Goal: Task Accomplishment & Management: Manage account settings

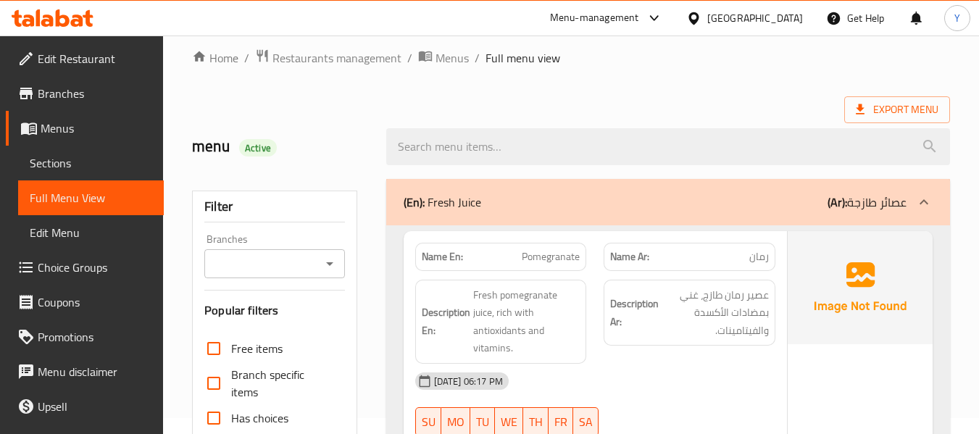
scroll to position [472, 0]
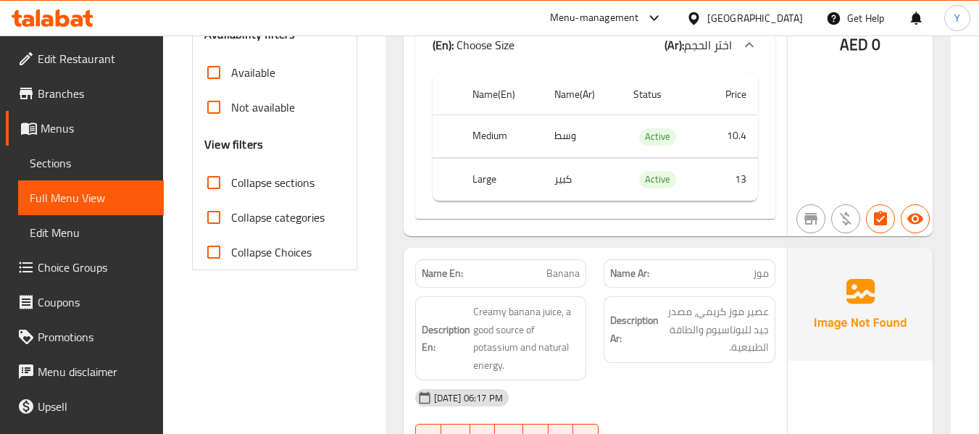
click at [212, 219] on input "Collapse categories" at bounding box center [213, 217] width 35 height 35
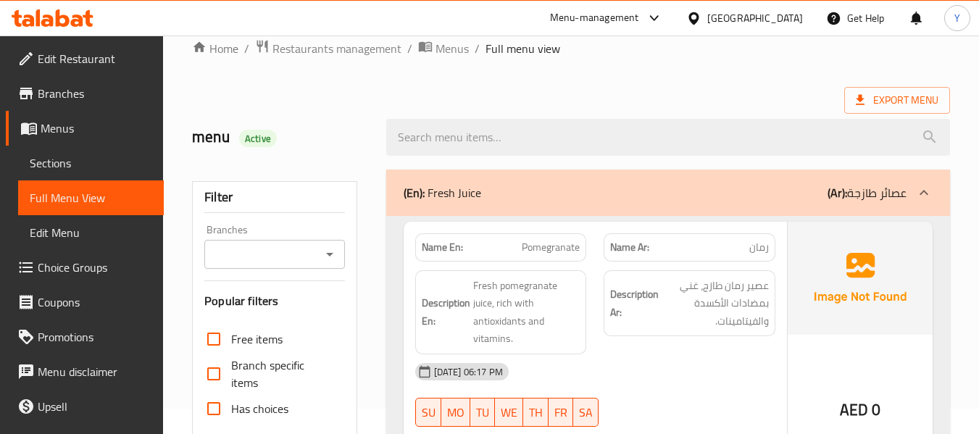
scroll to position [0, 0]
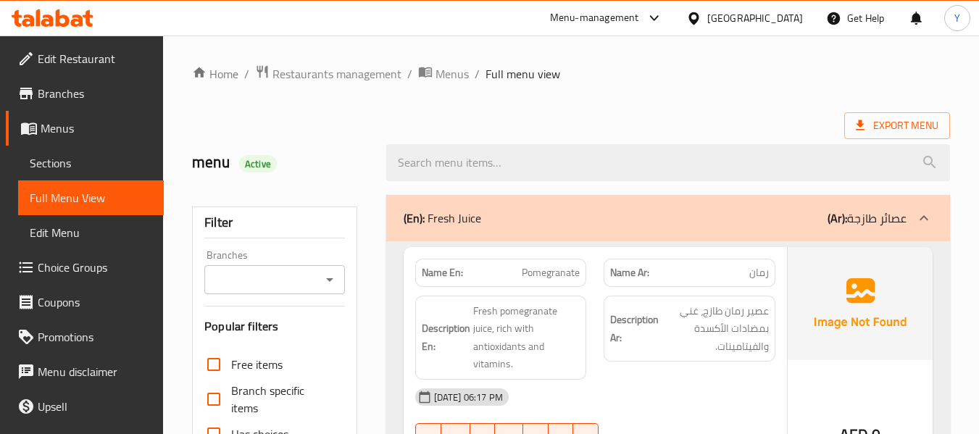
click at [793, 217] on div "(En): Fresh Juice (Ar): عصائر طازجة" at bounding box center [655, 217] width 503 height 17
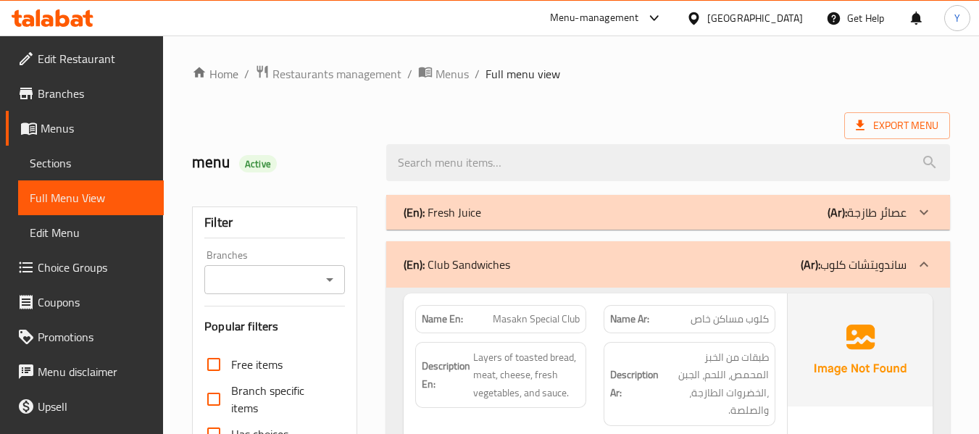
click at [756, 261] on div "(En): Club Sandwiches (Ar): ساندويتشات كلوب" at bounding box center [655, 264] width 503 height 17
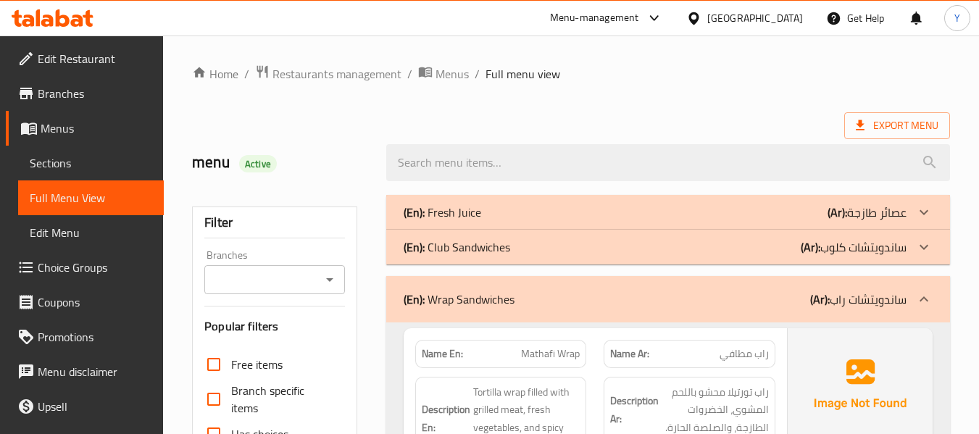
click at [553, 316] on div "(En): Wrap Sandwiches (Ar): ساندويتشات راب" at bounding box center [668, 299] width 564 height 46
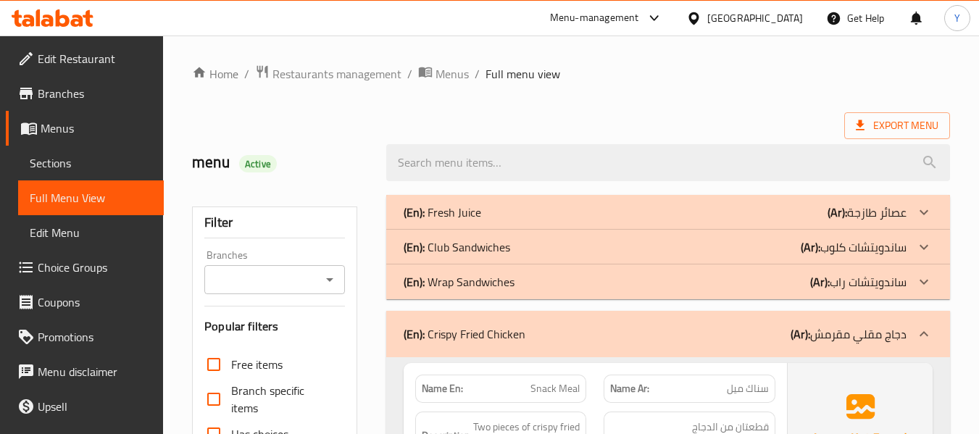
click at [522, 333] on p "(En): Crispy Fried Chicken" at bounding box center [465, 333] width 122 height 17
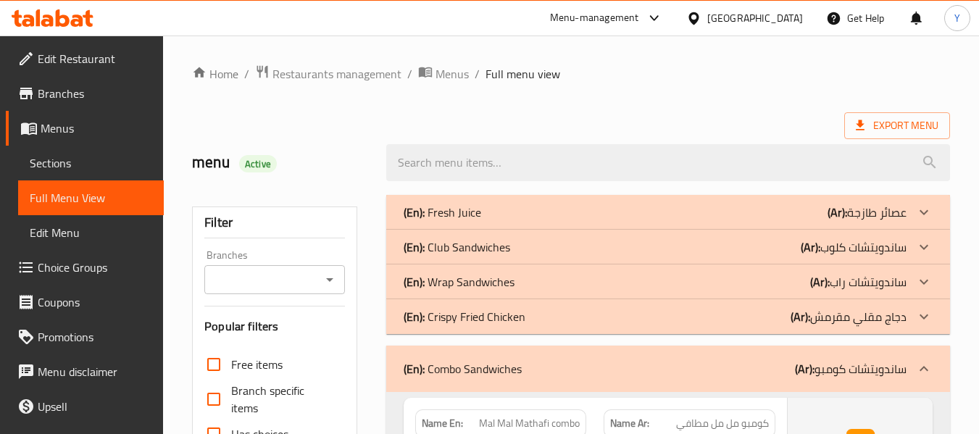
click at [544, 374] on div "(En): Combo Sandwiches (Ar): ساندويتشات كومبو" at bounding box center [655, 368] width 503 height 17
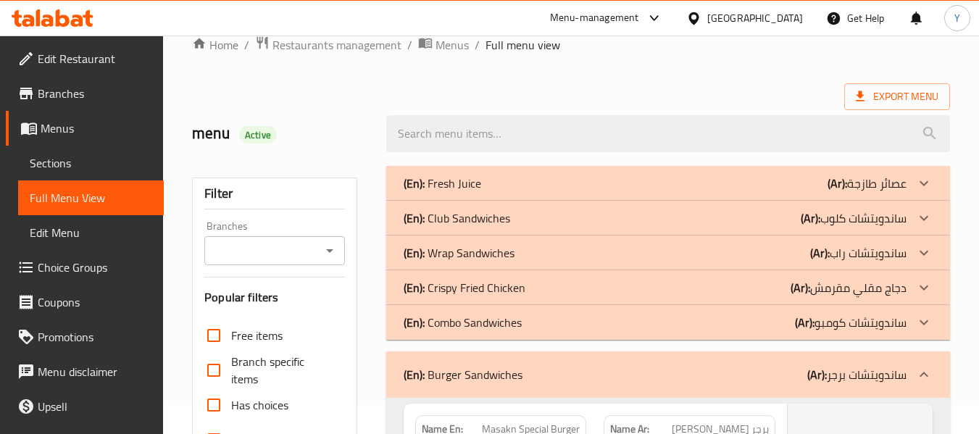
scroll to position [261, 0]
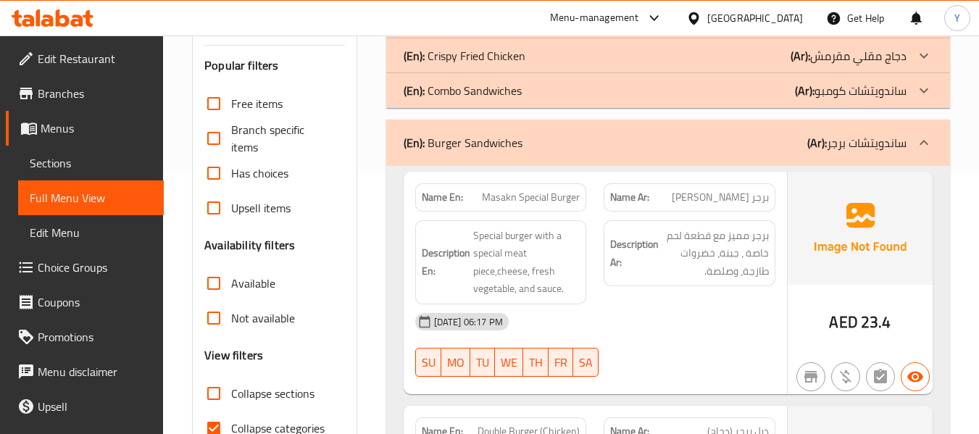
click at [440, 194] on strong "Name En:" at bounding box center [442, 197] width 41 height 15
copy strong "Name"
click at [440, 194] on strong "Name En:" at bounding box center [442, 197] width 41 height 15
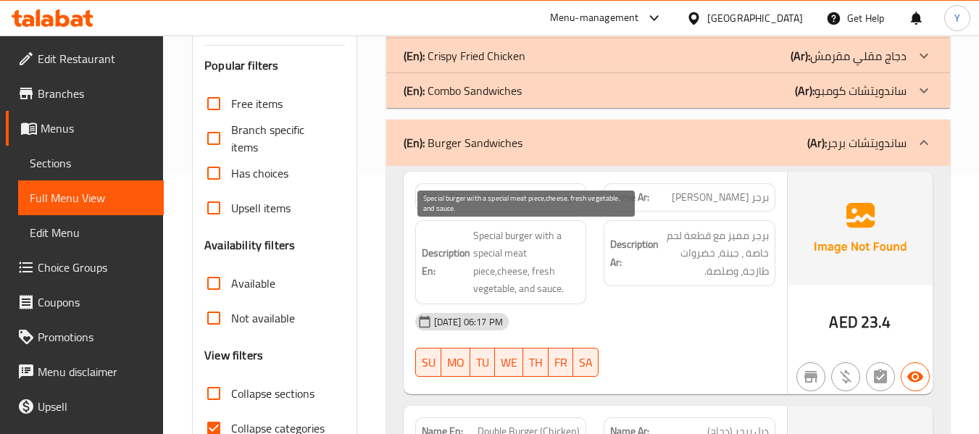
click at [520, 270] on span "Special burger with a special meat piece,cheese, fresh vegetable, and sauce." at bounding box center [526, 262] width 107 height 71
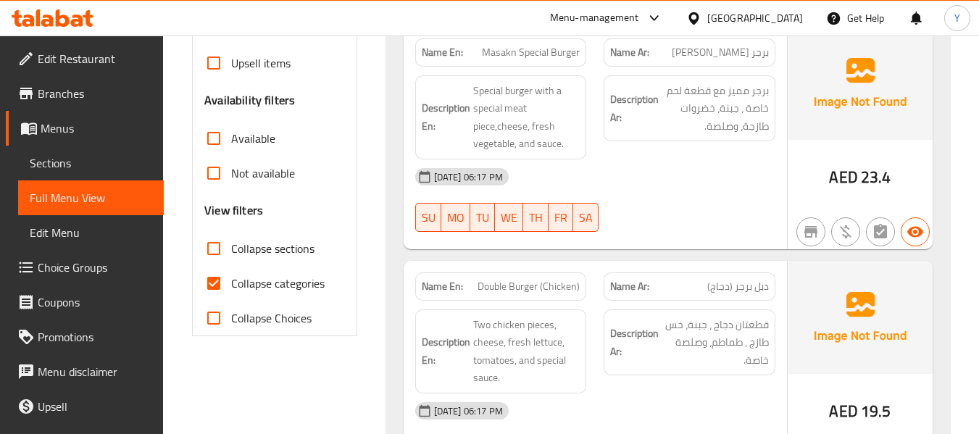
scroll to position [435, 0]
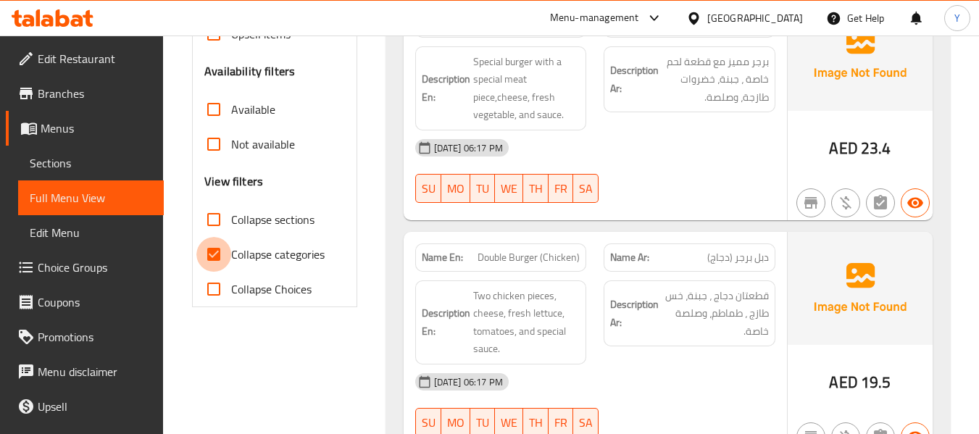
click at [213, 250] on input "Collapse categories" at bounding box center [213, 254] width 35 height 35
checkbox input "false"
click at [546, 250] on span "Double Burger (Chicken)" at bounding box center [528, 257] width 102 height 15
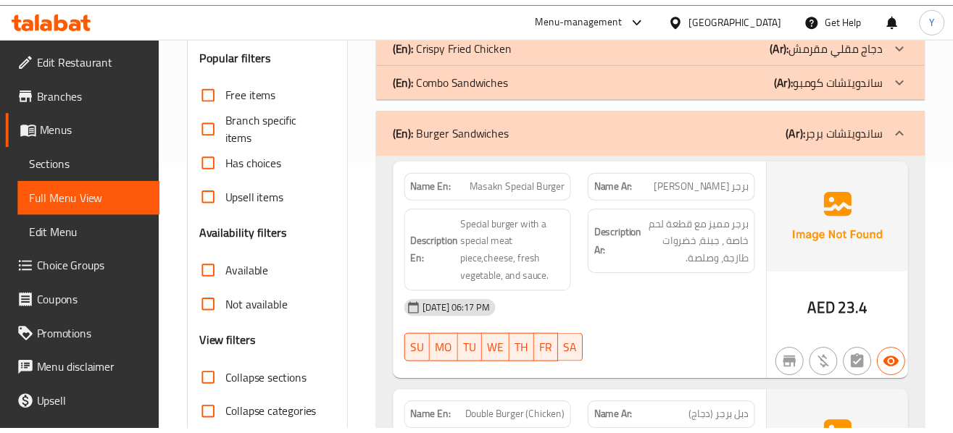
scroll to position [307, 0]
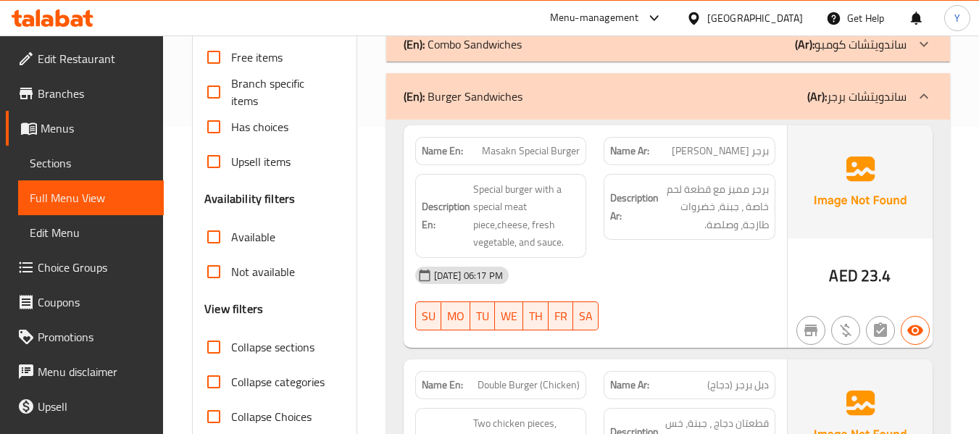
click at [585, 146] on div "Name En: Masakn Special Burger" at bounding box center [501, 151] width 172 height 28
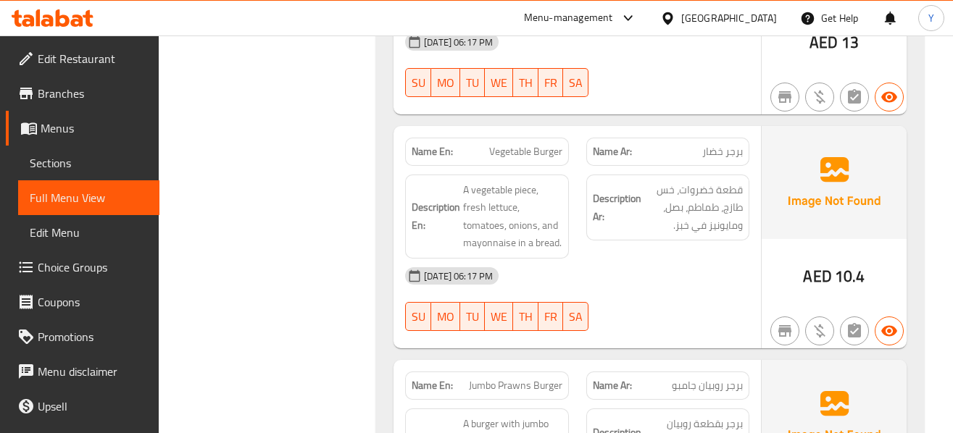
scroll to position [2684, 0]
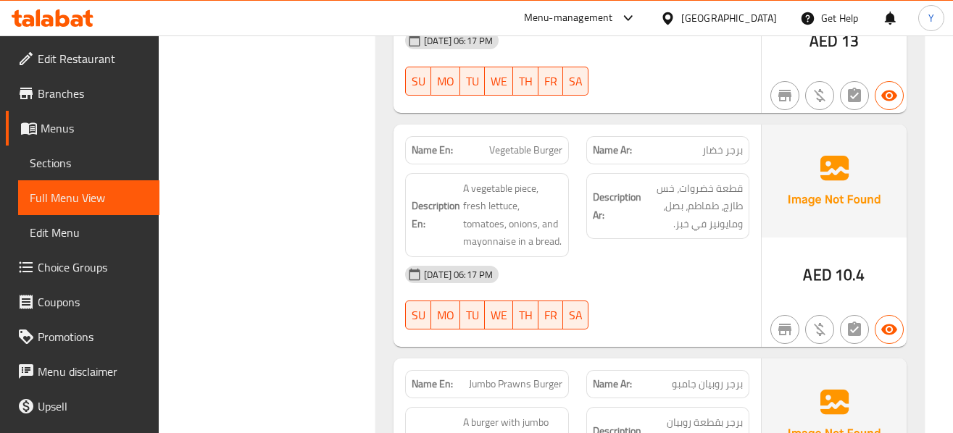
click at [684, 257] on div "13-10-2025 06:17 PM" at bounding box center [577, 274] width 362 height 35
click at [709, 180] on span "قطعة خضروات، خس طازج، طماطم، بصل، ومايونيز في خبز." at bounding box center [693, 207] width 99 height 54
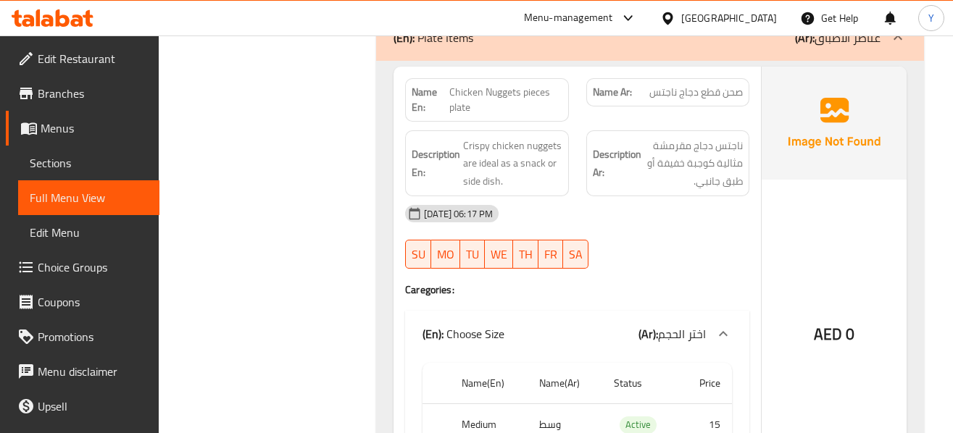
scroll to position [3756, 0]
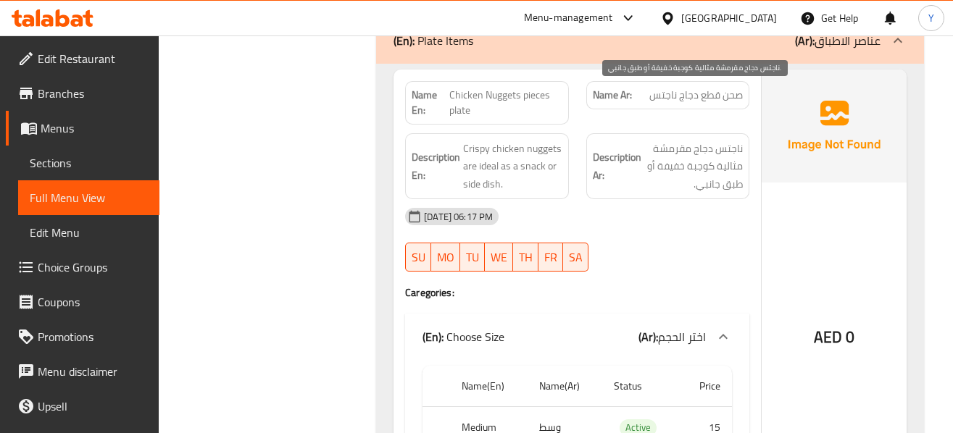
click at [706, 140] on span "ناجتس دجاج مقرمشة مثالية كوجبة خفيفة أو طبق جانبي." at bounding box center [693, 167] width 99 height 54
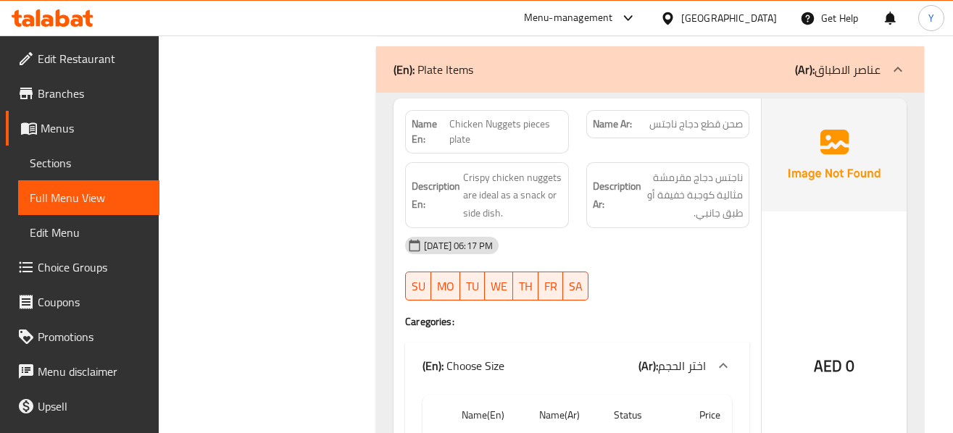
click at [846, 211] on div "AED 0" at bounding box center [833, 328] width 145 height 459
click at [746, 228] on div "13-10-2025 06:17 PM SU MO TU WE TH FR SA" at bounding box center [577, 268] width 362 height 81
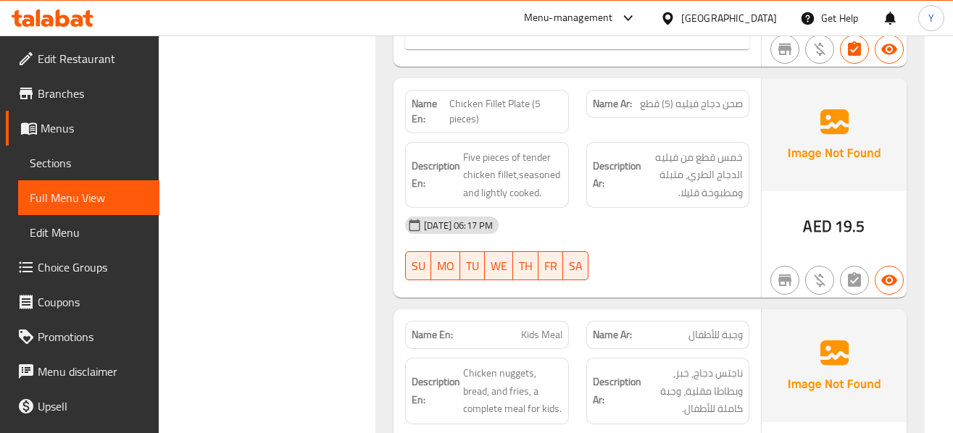
scroll to position [4220, 0]
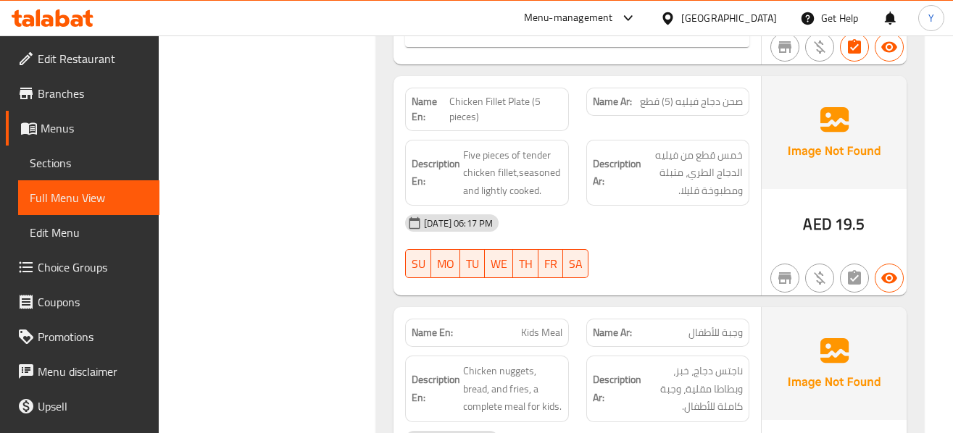
click at [625, 362] on h6 "Description Ar: ناجتس دجاج، خبز، وبطاطا مقلية، وجبة كاملة للأطفال." at bounding box center [668, 389] width 150 height 54
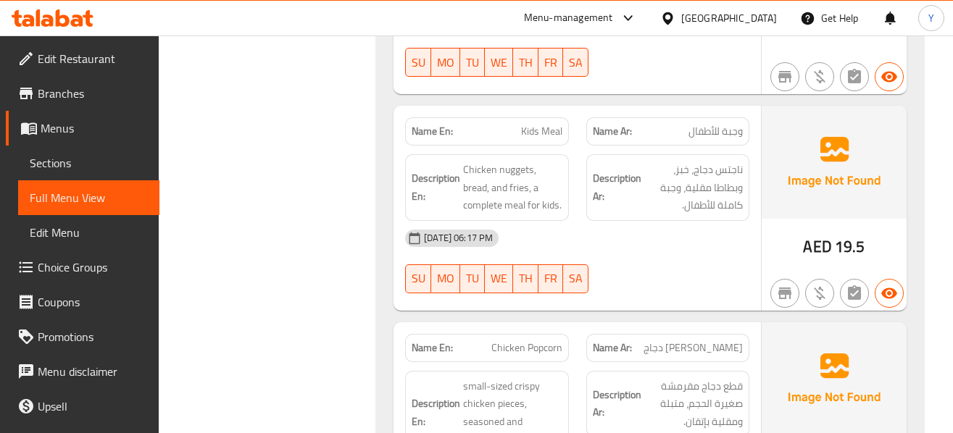
scroll to position [4422, 0]
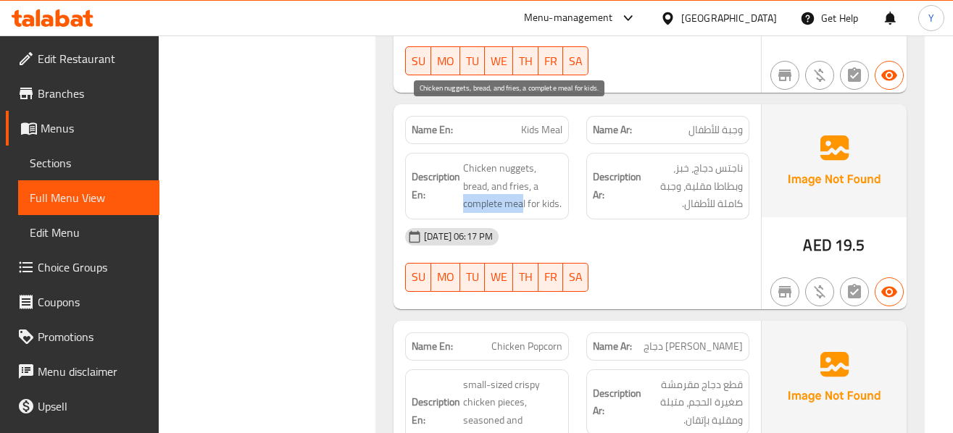
drag, startPoint x: 525, startPoint y: 151, endPoint x: 464, endPoint y: 148, distance: 60.2
click at [464, 159] on span "Chicken nuggets, bread, and fries, a complete meal for kids." at bounding box center [512, 186] width 99 height 54
copy span "complete mea"
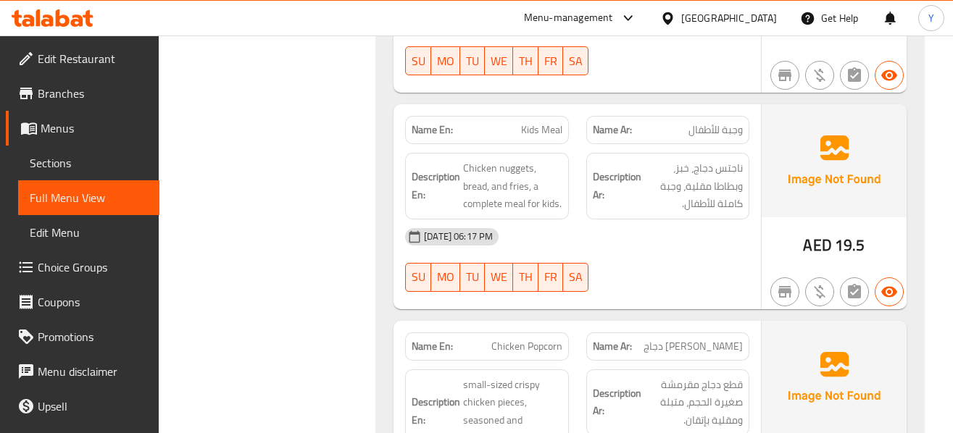
click at [659, 252] on div "Name En: Kids Meal Name Ar: وجبة للأطفال Description En: Chicken nuggets, bread…" at bounding box center [576, 206] width 367 height 205
click at [608, 220] on div "13-10-2025 06:17 PM" at bounding box center [577, 237] width 362 height 35
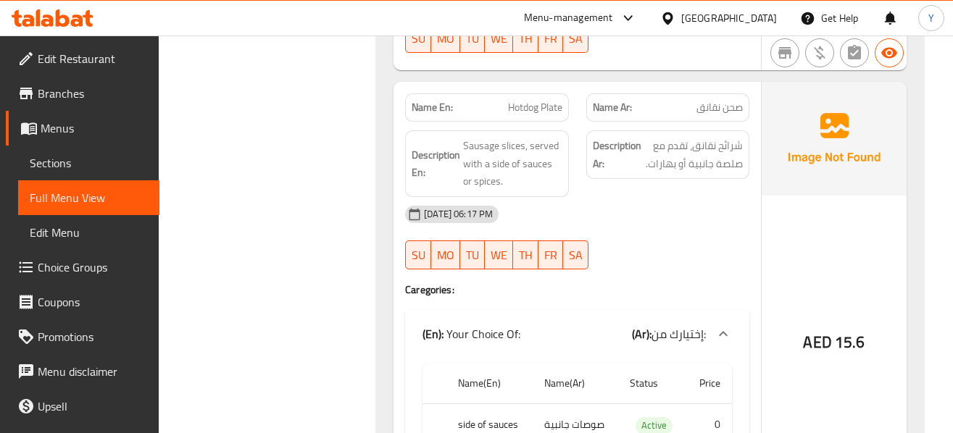
scroll to position [6248, 0]
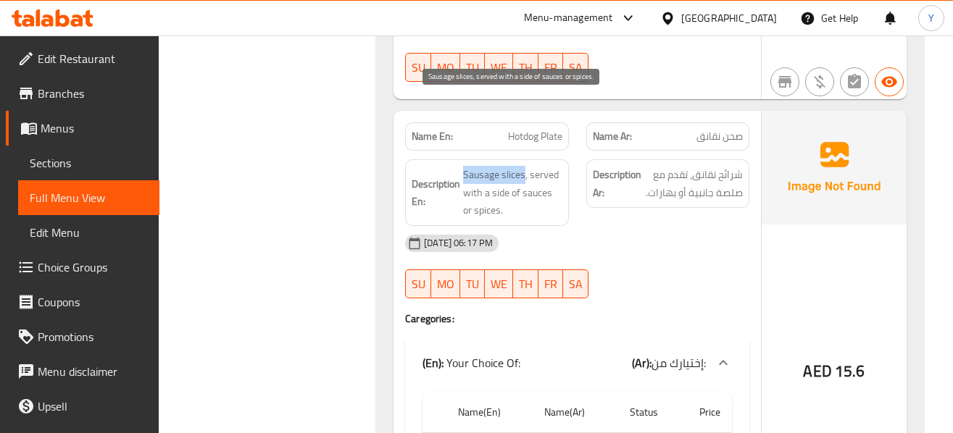
drag, startPoint x: 463, startPoint y: 104, endPoint x: 525, endPoint y: 104, distance: 62.3
click at [525, 166] on span "Sausage slices, served with a side of sauces or spices." at bounding box center [512, 193] width 99 height 54
copy span "Sausage slices"
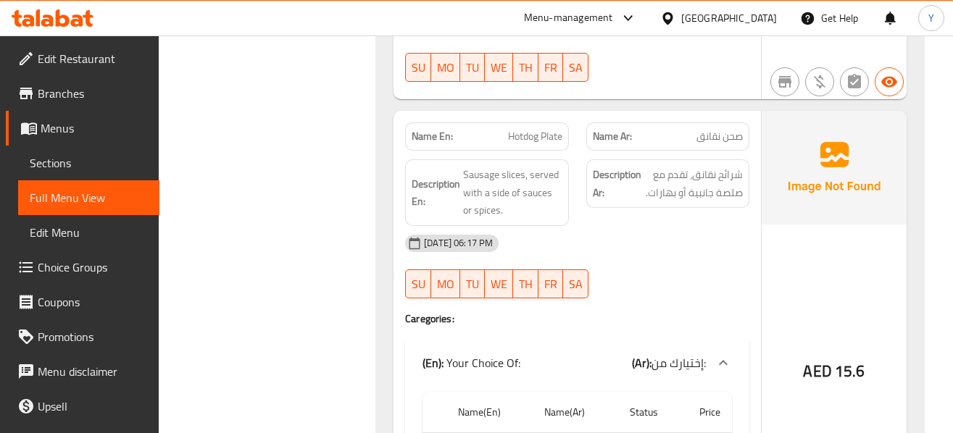
click at [521, 129] on span "Hotdog Plate" at bounding box center [535, 136] width 54 height 15
copy span "Hotdog"
click at [753, 226] on div "13-10-2025 06:17 PM" at bounding box center [577, 243] width 362 height 35
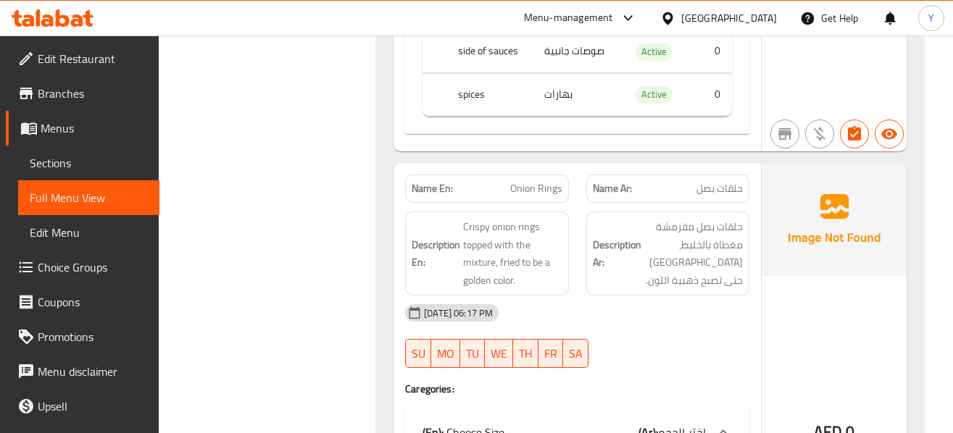
scroll to position [6654, 0]
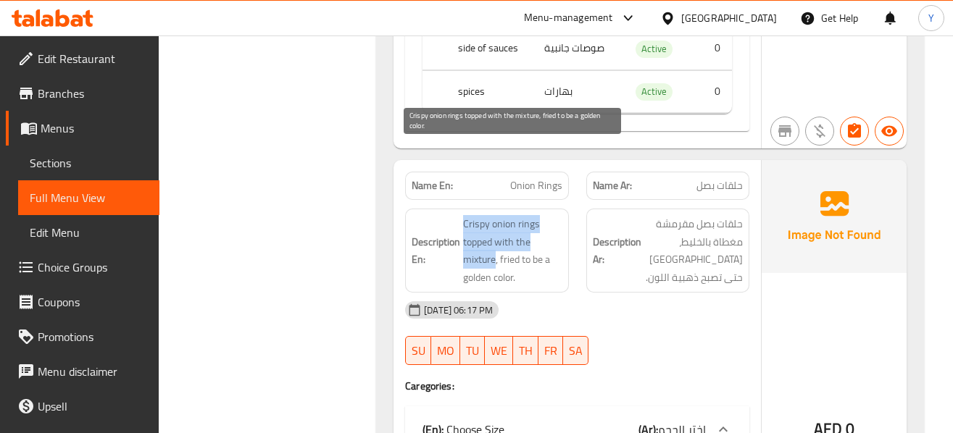
drag, startPoint x: 494, startPoint y: 188, endPoint x: 463, endPoint y: 155, distance: 45.6
click at [463, 215] on span "Crispy onion rings topped with the mixture, fried to be a golden color." at bounding box center [512, 250] width 99 height 71
copy span "Crispy onion rings topped with the mixture"
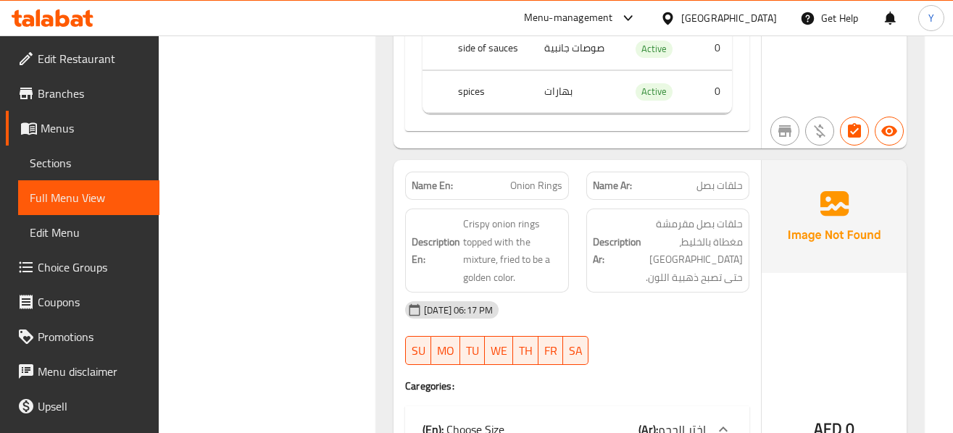
click at [646, 293] on div "13-10-2025 06:17 PM" at bounding box center [577, 310] width 362 height 35
click at [734, 293] on div "13-10-2025 06:17 PM SU MO TU WE TH FR SA" at bounding box center [577, 333] width 362 height 81
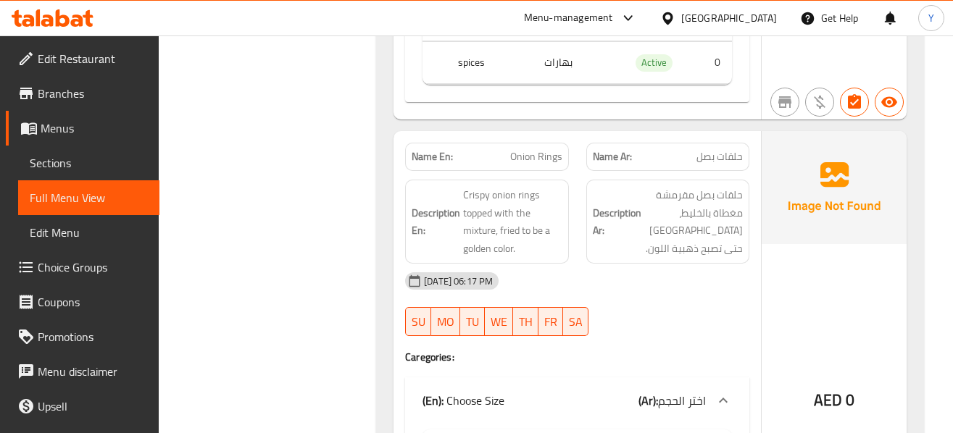
click at [687, 264] on div "13-10-2025 06:17 PM" at bounding box center [577, 281] width 362 height 35
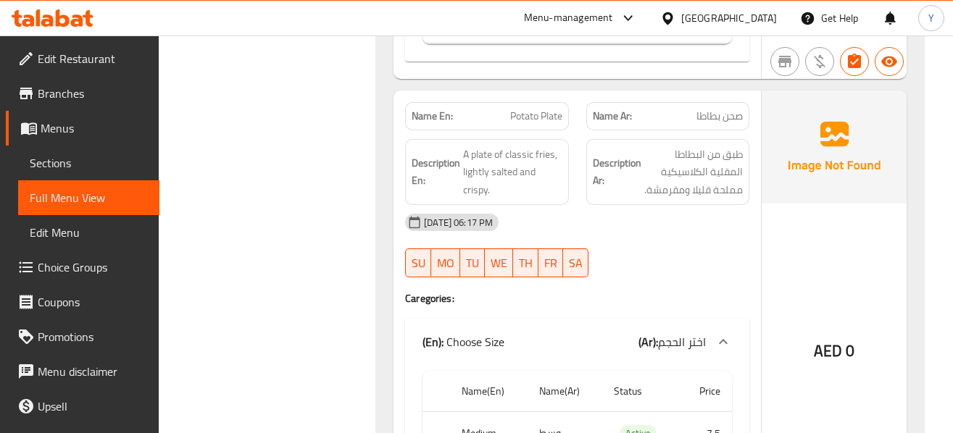
scroll to position [6552, 0]
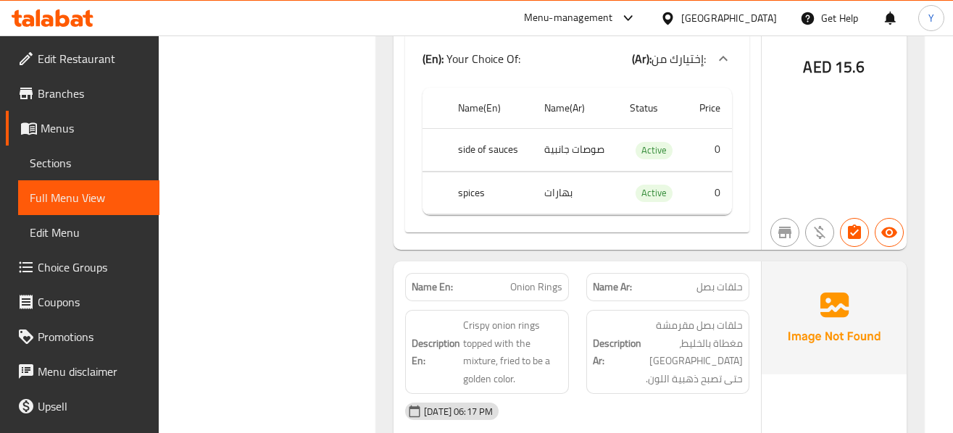
click at [686, 301] on div "Description Ar: حلقات بصل مقرمشة مغطاة بالخليط، مقلية حتى تصبح ذهبية اللون." at bounding box center [667, 351] width 180 height 101
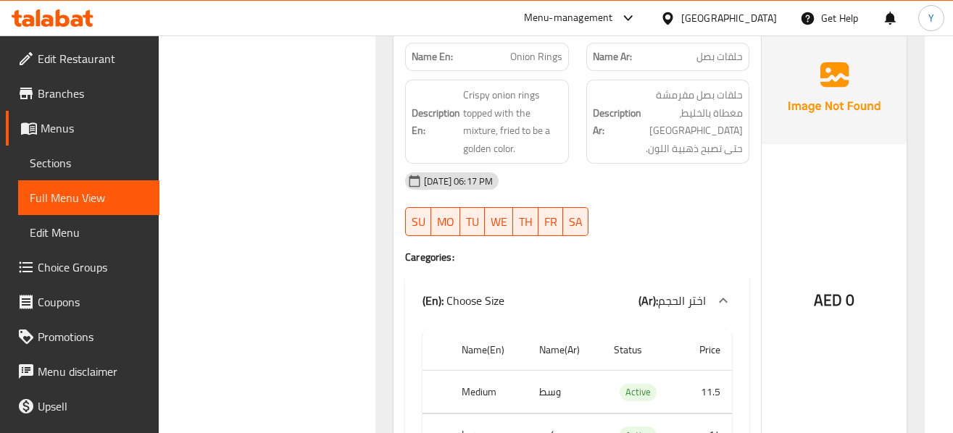
scroll to position [6784, 0]
click at [823, 173] on div "AED 0" at bounding box center [833, 260] width 145 height 461
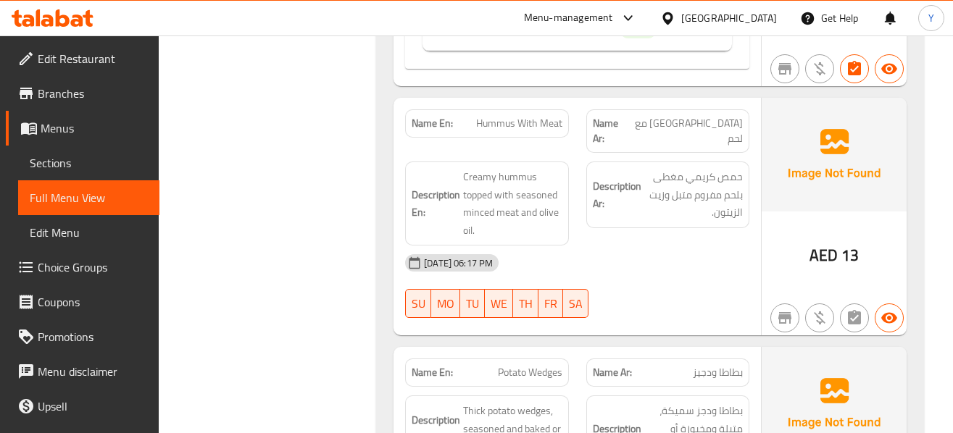
scroll to position [7190, 0]
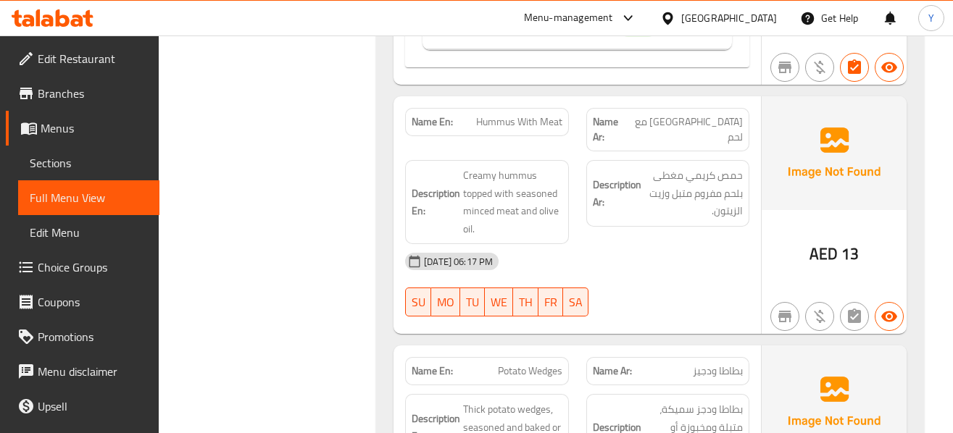
click at [561, 244] on div "13-10-2025 06:17 PM" at bounding box center [577, 261] width 362 height 35
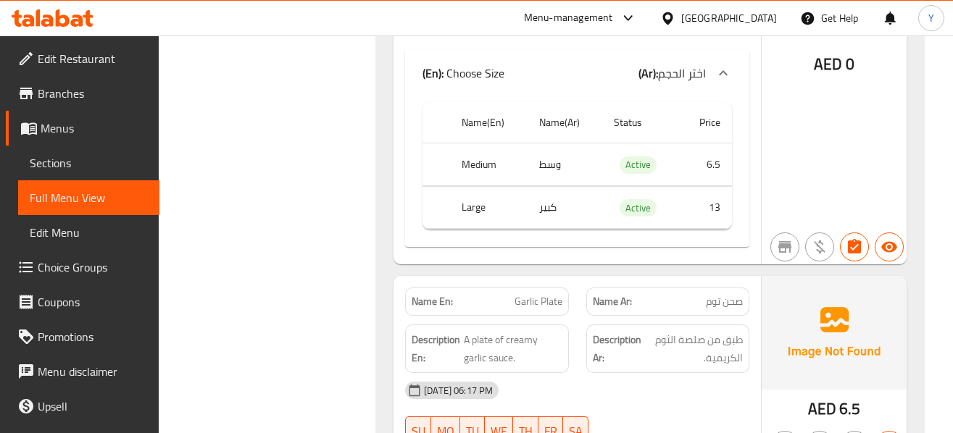
scroll to position [9868, 0]
click at [625, 330] on strong "Description Ar:" at bounding box center [617, 348] width 49 height 36
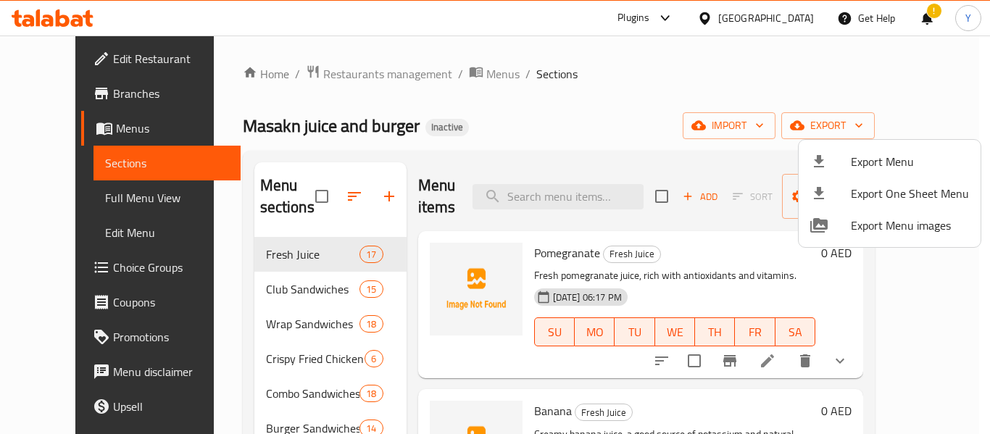
click at [748, 422] on div at bounding box center [495, 217] width 990 height 434
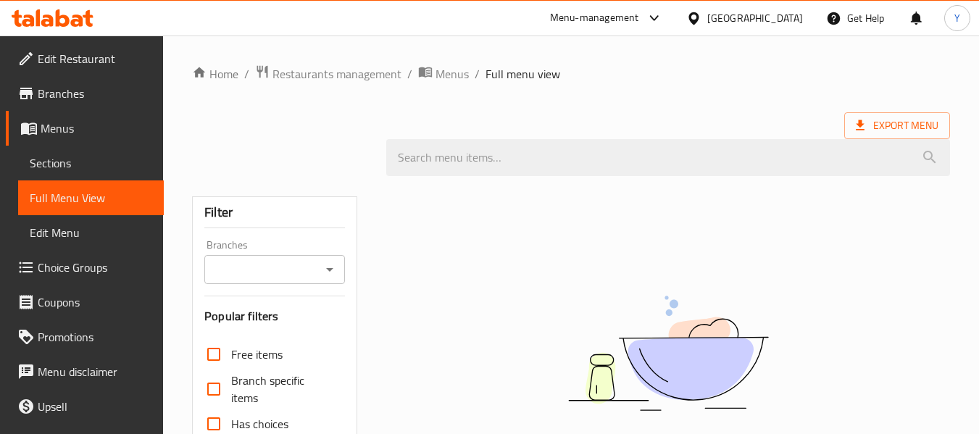
click at [778, 25] on div "Qatar" at bounding box center [755, 18] width 96 height 16
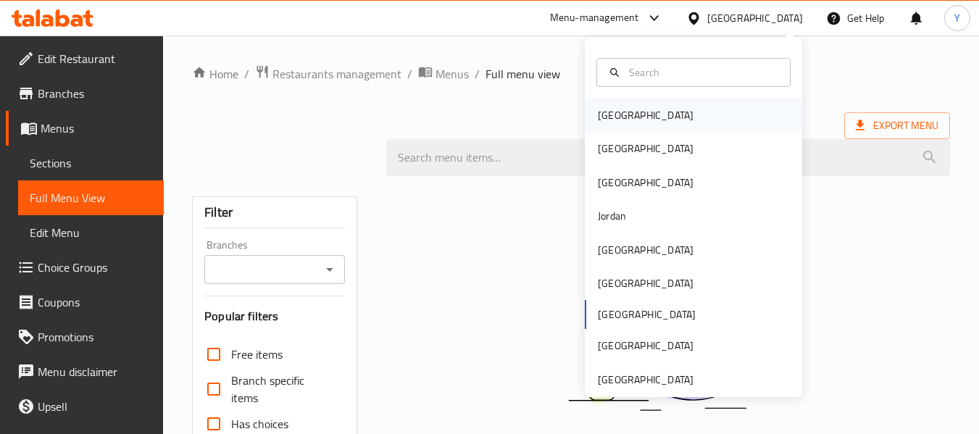
click at [632, 117] on div "Bahrain" at bounding box center [693, 115] width 217 height 33
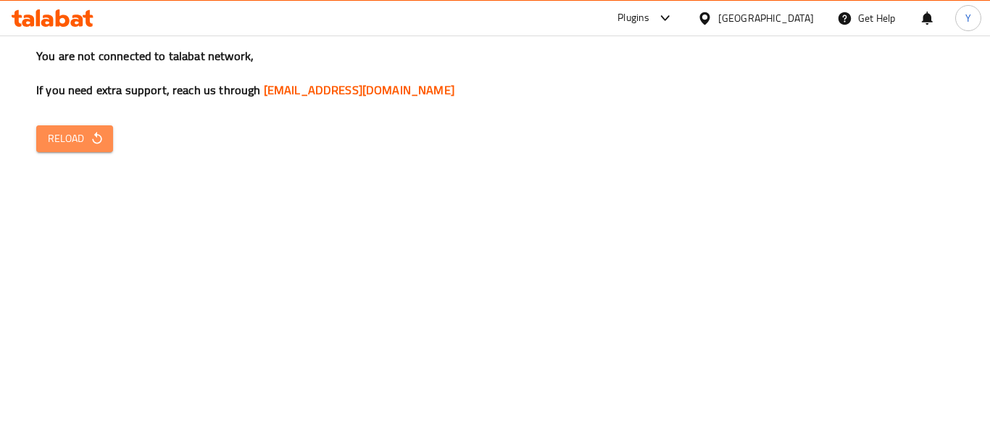
click at [102, 141] on icon "button" at bounding box center [97, 138] width 14 height 14
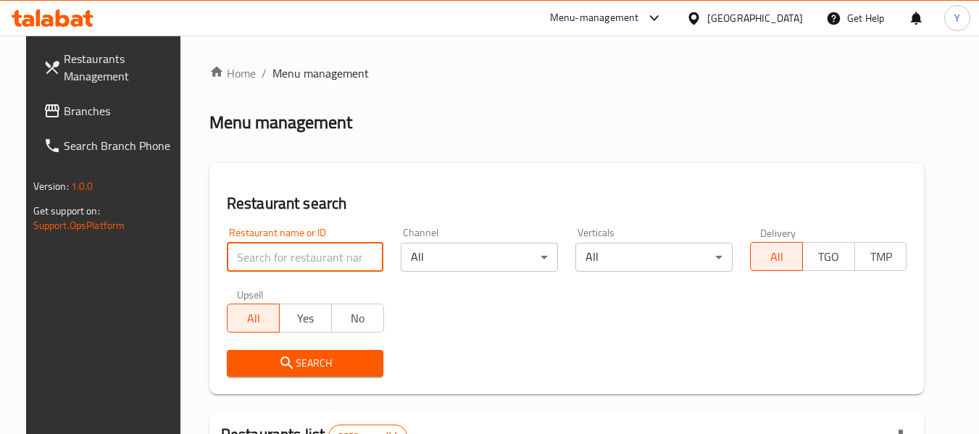
click at [295, 266] on input "search" at bounding box center [305, 257] width 157 height 29
paste input "Zaatar W Zeit"
type input "Zaatar W Zeit"
click button "Search" at bounding box center [305, 363] width 157 height 27
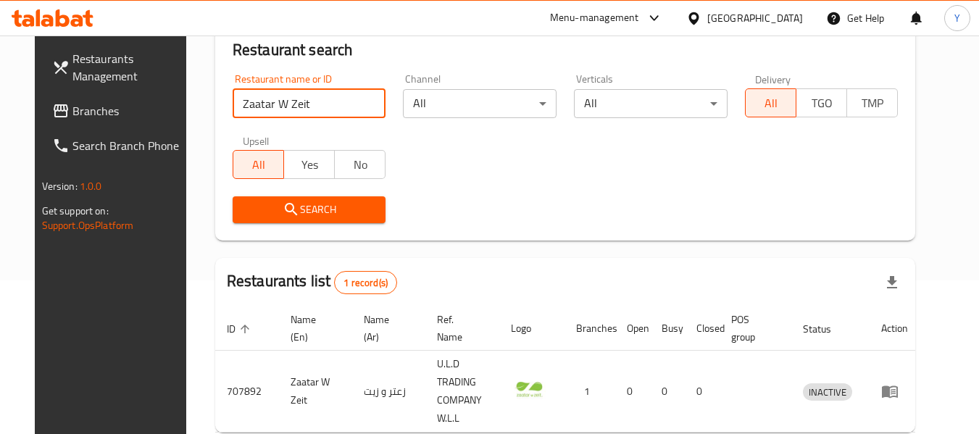
scroll to position [176, 0]
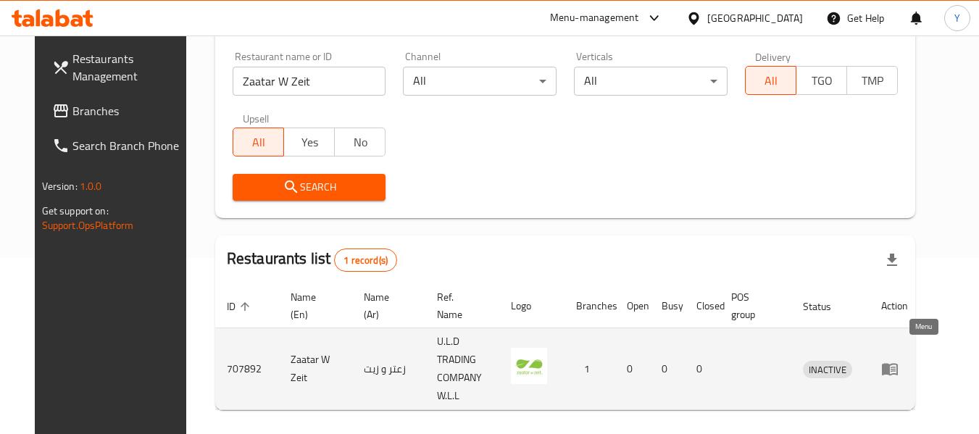
click at [898, 360] on icon "enhanced table" at bounding box center [889, 368] width 17 height 17
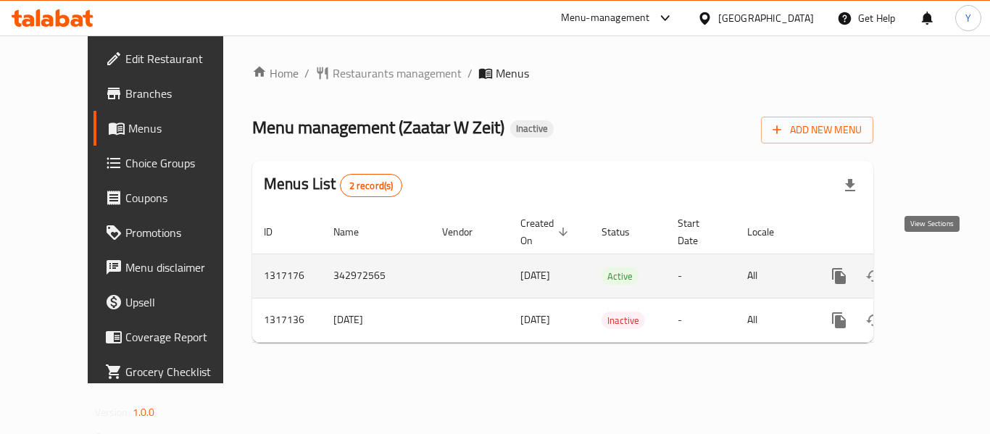
click at [935, 267] on icon "enhanced table" at bounding box center [943, 275] width 17 height 17
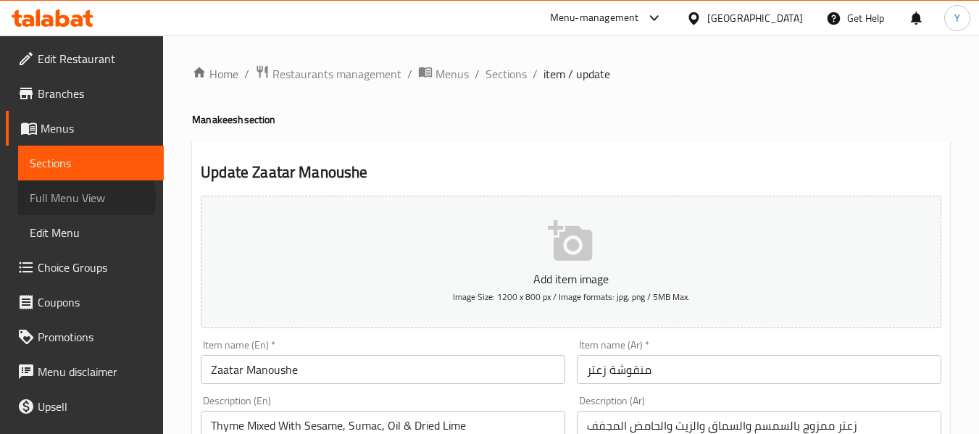
click at [71, 199] on span "Full Menu View" at bounding box center [91, 197] width 122 height 17
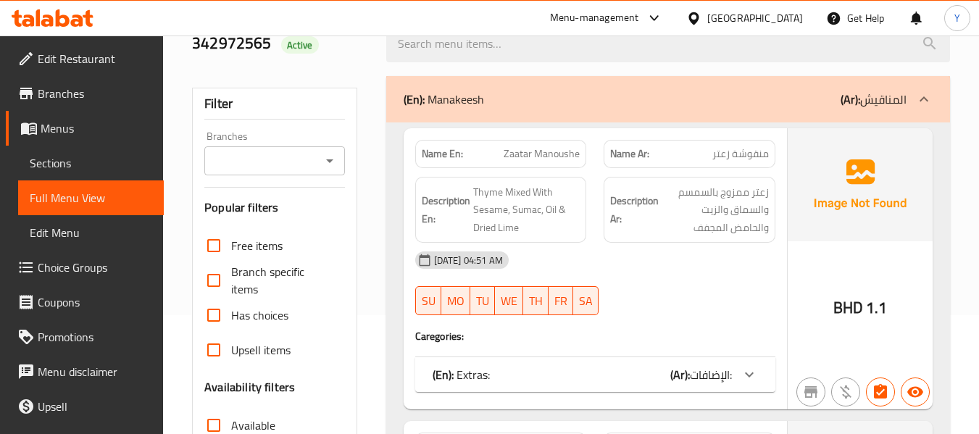
scroll to position [22, 0]
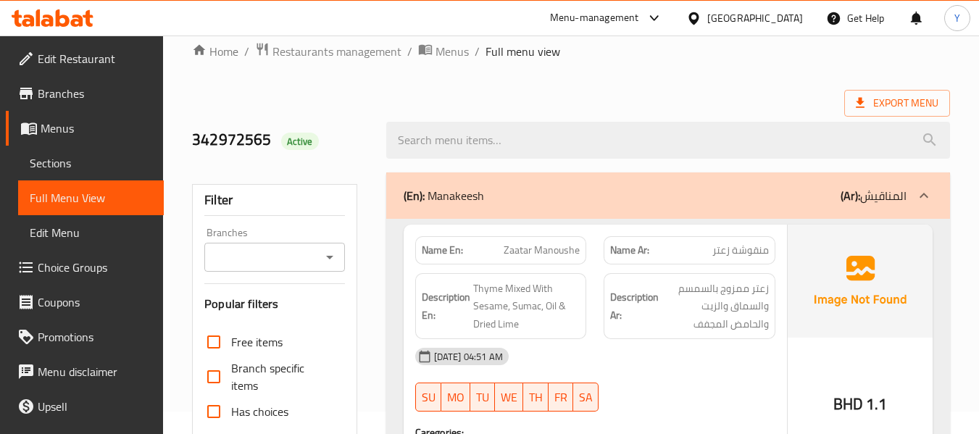
click at [860, 183] on div "(En): Manakeesh (Ar): المناقيش" at bounding box center [668, 195] width 564 height 46
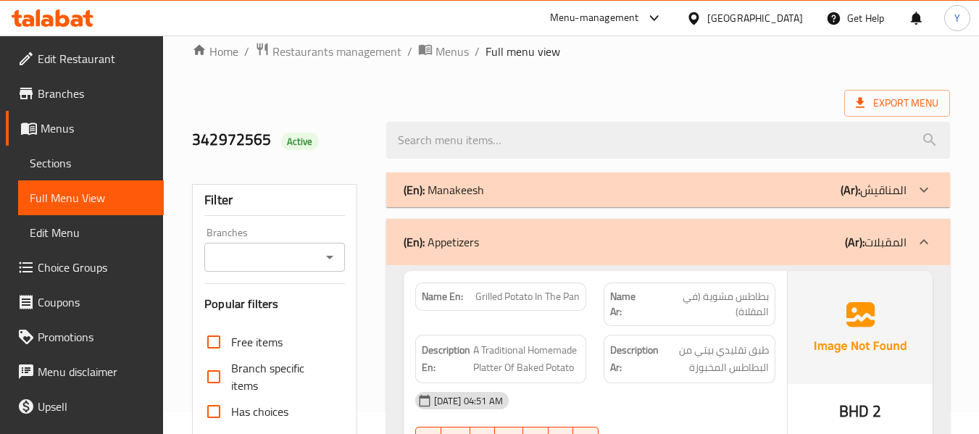
click at [788, 233] on div "(En): Appetizers (Ar): المقبلات" at bounding box center [655, 241] width 503 height 17
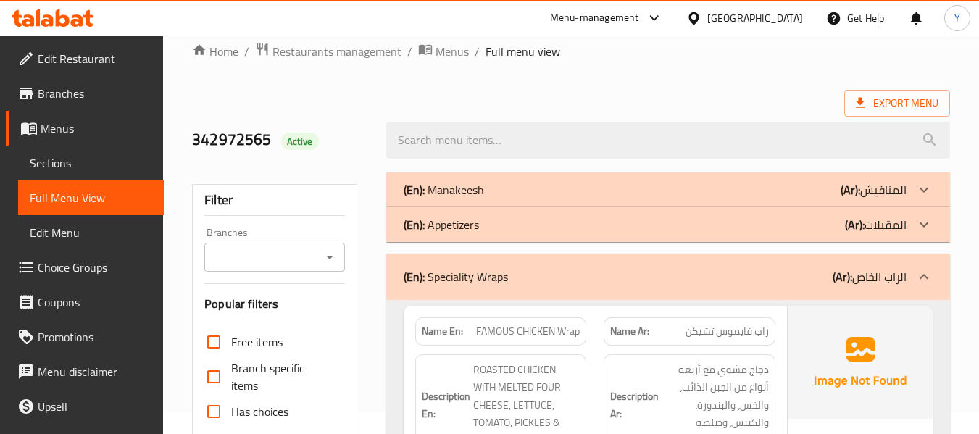
click at [690, 264] on div "(En): Speciality Wraps (Ar): الراب الخاص" at bounding box center [668, 277] width 564 height 46
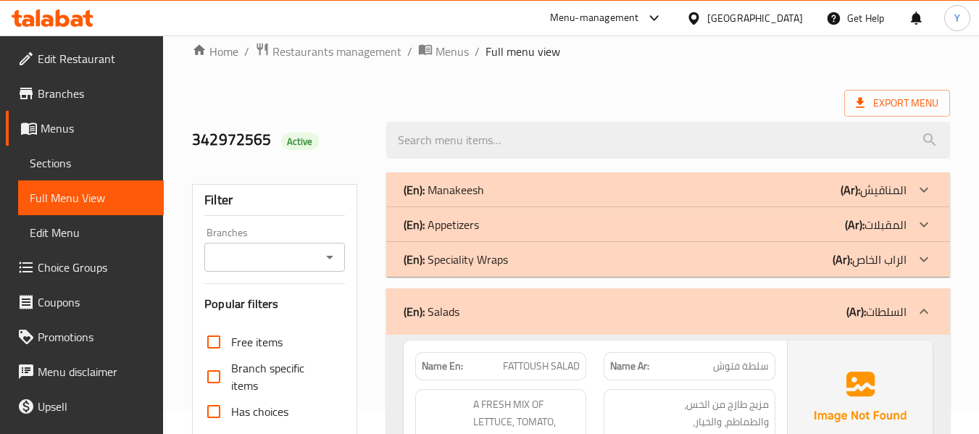
click at [591, 314] on div "(En): Salads (Ar): السلطات" at bounding box center [655, 311] width 503 height 17
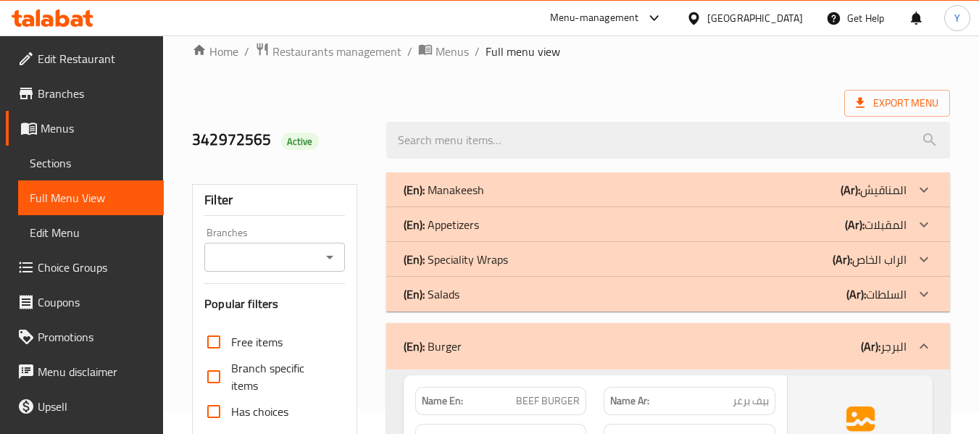
scroll to position [402, 0]
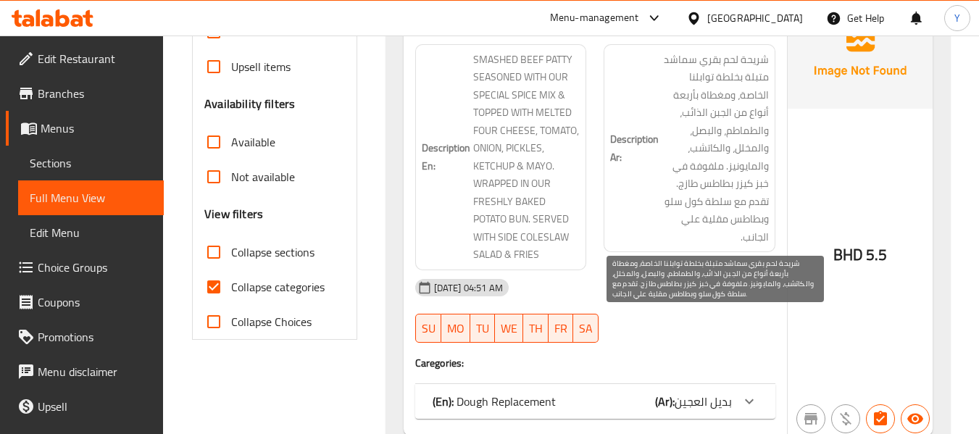
click at [745, 170] on span "شريحة لحم بقري سماشد متبلة بخلطة توابلنا الخاصة، ومغطاة بأربعة أنواع من الجبن ا…" at bounding box center [714, 149] width 107 height 196
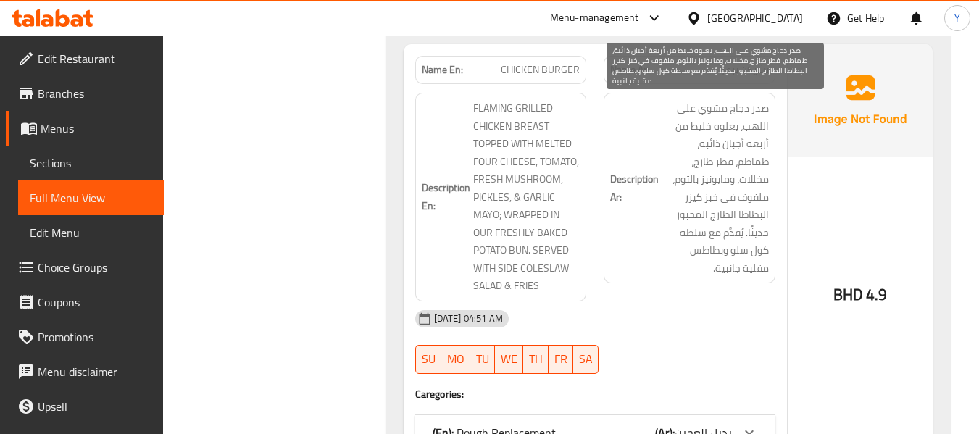
scroll to position [808, 0]
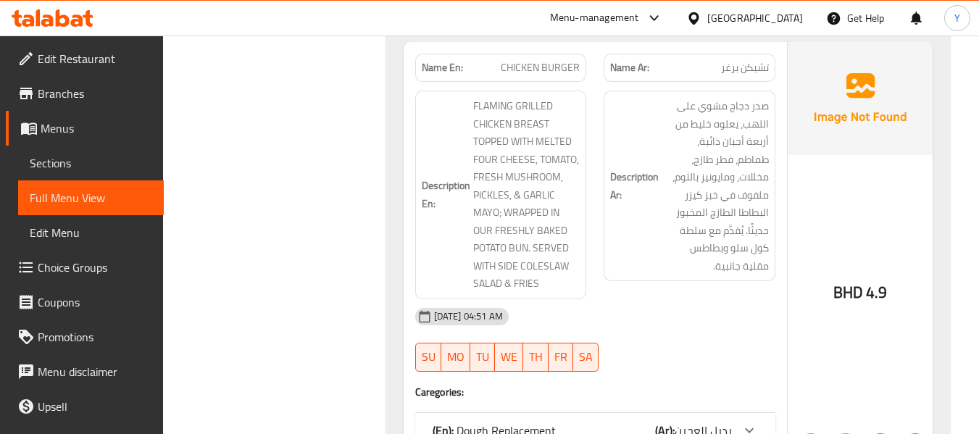
click at [459, 71] on strong "Name En:" at bounding box center [442, 67] width 41 height 15
copy strong "Name En:"
click at [459, 71] on strong "Name En:" at bounding box center [442, 67] width 41 height 15
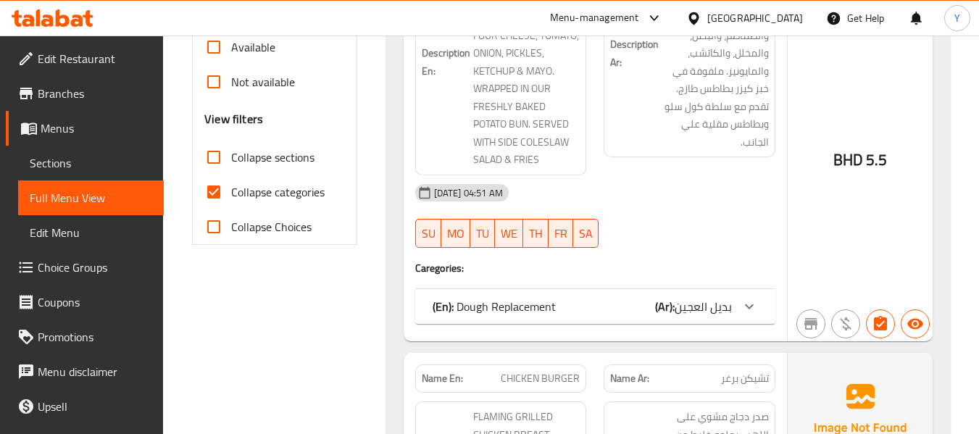
scroll to position [477, 0]
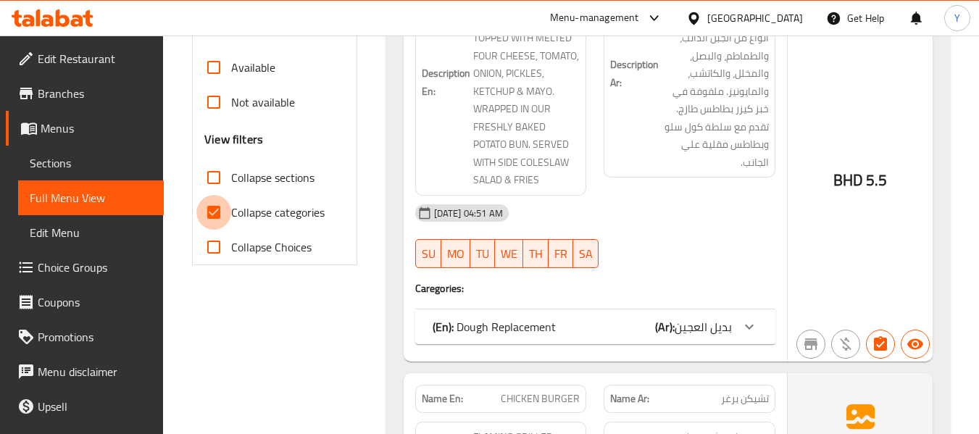
click at [216, 221] on input "Collapse categories" at bounding box center [213, 212] width 35 height 35
checkbox input "false"
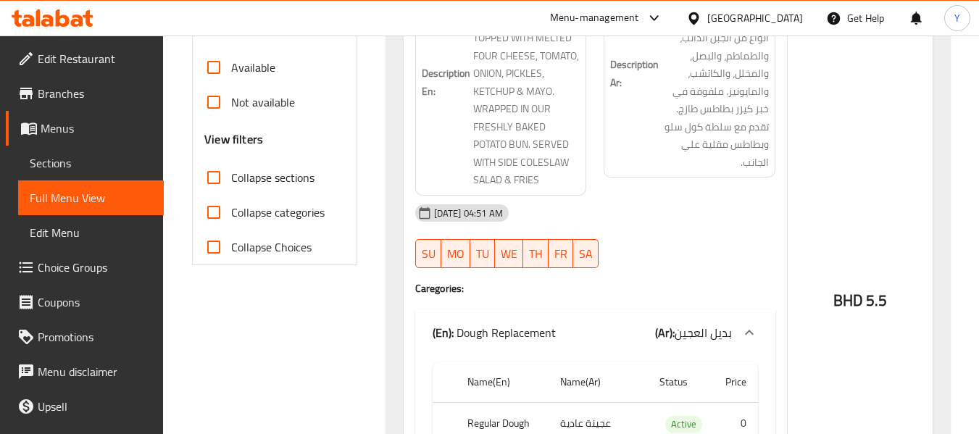
scroll to position [2349, 0]
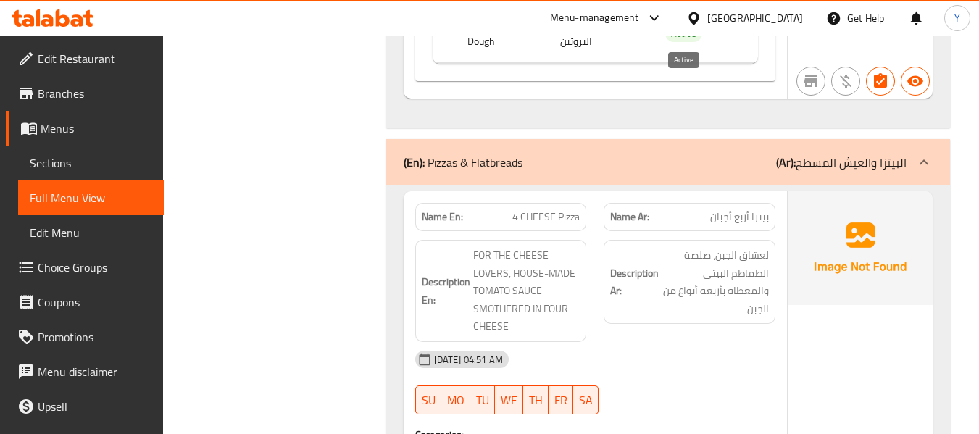
click at [679, 38] on span "Active" at bounding box center [683, 33] width 37 height 17
copy span "Active"
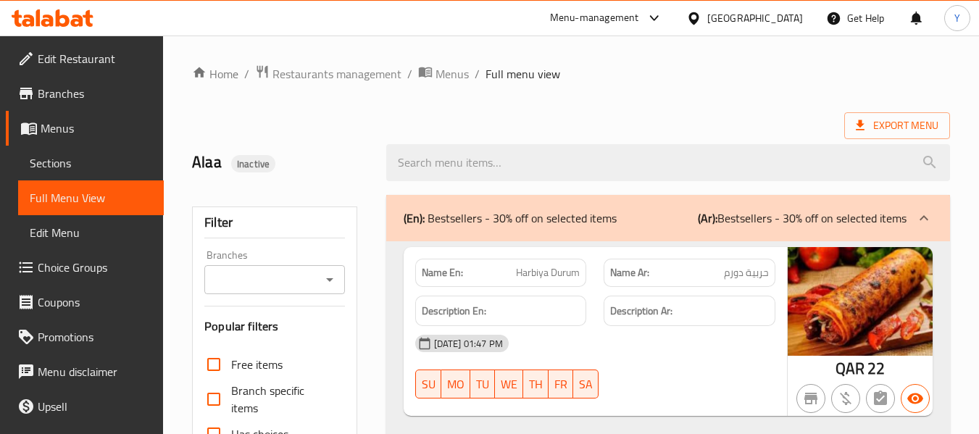
click at [790, 14] on div "[GEOGRAPHIC_DATA]" at bounding box center [755, 18] width 96 height 16
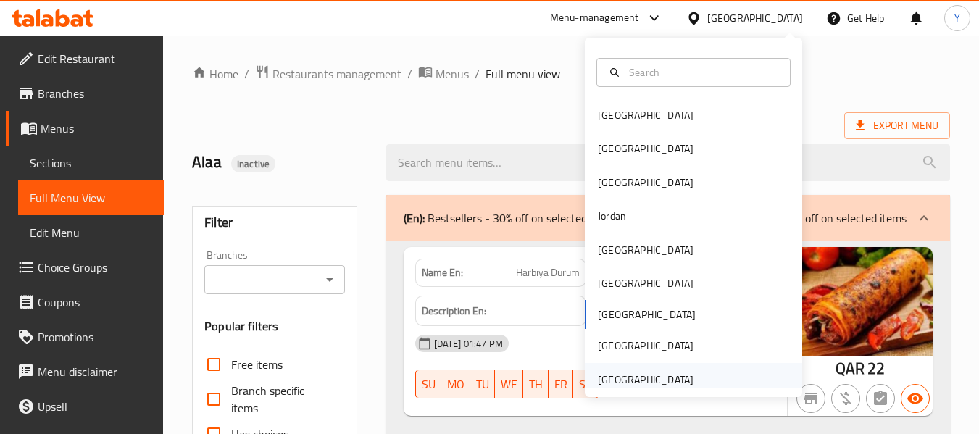
click at [634, 383] on div "[GEOGRAPHIC_DATA]" at bounding box center [646, 380] width 96 height 16
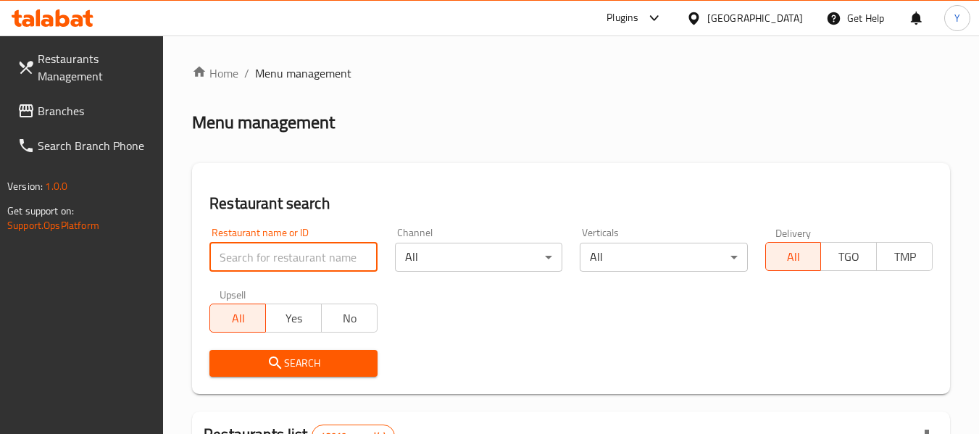
click at [301, 255] on input "search" at bounding box center [292, 257] width 167 height 29
paste input "Al namoos Express Restauran"
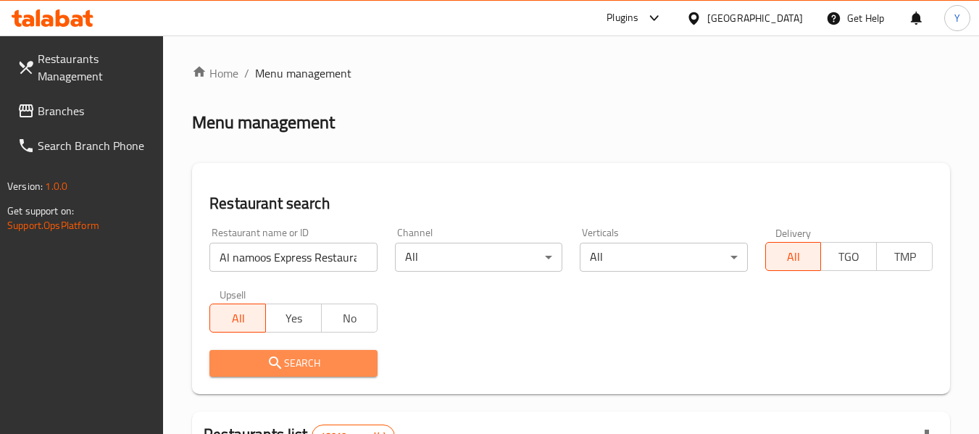
click at [353, 358] on span "Search" at bounding box center [293, 363] width 144 height 18
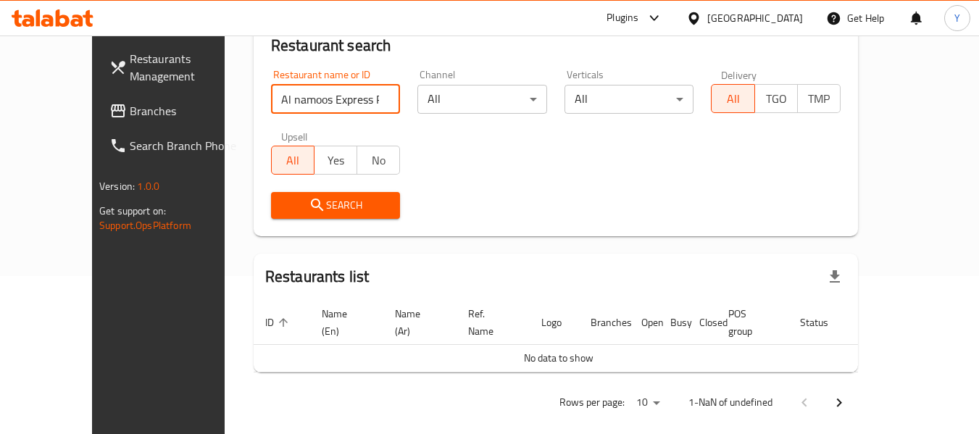
scroll to position [0, 9]
drag, startPoint x: 274, startPoint y: 104, endPoint x: 285, endPoint y: 99, distance: 11.7
click at [285, 99] on input "Al namoos Express Restauran" at bounding box center [336, 99] width 130 height 29
drag, startPoint x: 303, startPoint y: 100, endPoint x: 389, endPoint y: 112, distance: 87.0
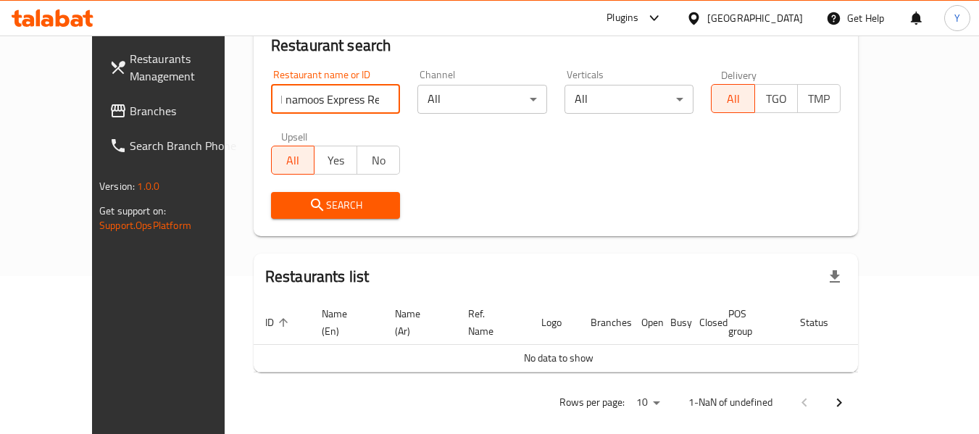
click at [389, 112] on div "Restaurant name or ID Al namoos Express Restauran Restaurant name or ID Channel…" at bounding box center [555, 144] width 587 height 167
type input "Al namoos Express"
click button "Search" at bounding box center [336, 205] width 130 height 27
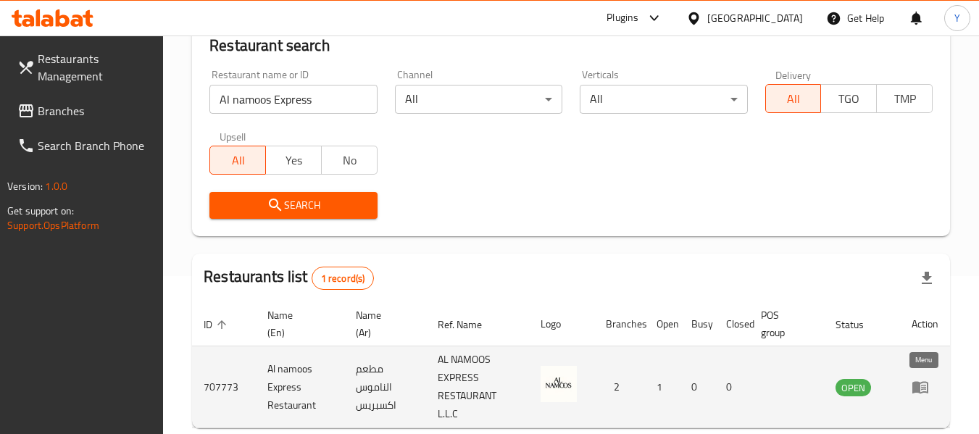
click at [917, 387] on icon "enhanced table" at bounding box center [920, 388] width 16 height 12
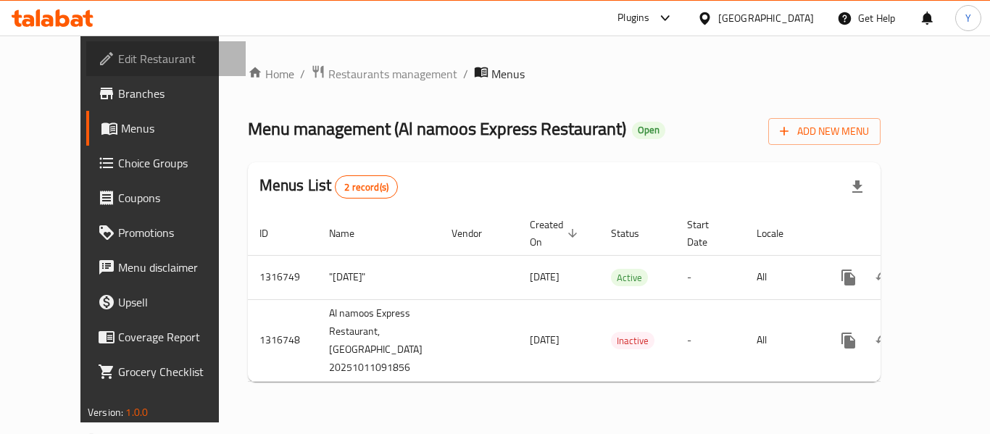
click at [118, 59] on span "Edit Restaurant" at bounding box center [176, 58] width 116 height 17
